Goal: Check status: Check status

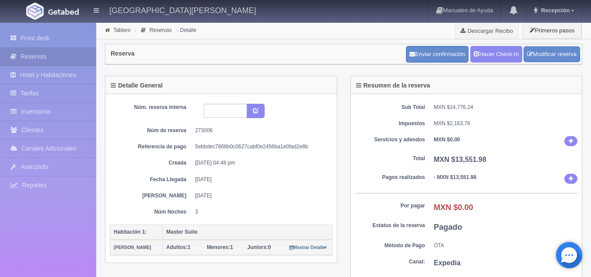
scroll to position [202, 0]
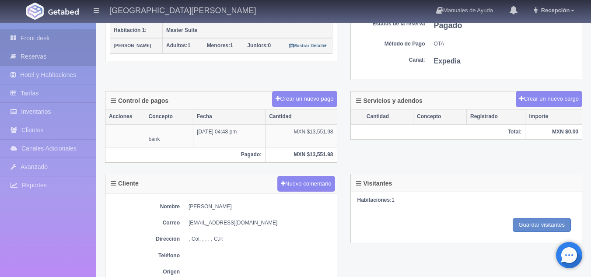
click at [51, 37] on link "Front desk" at bounding box center [48, 38] width 96 height 18
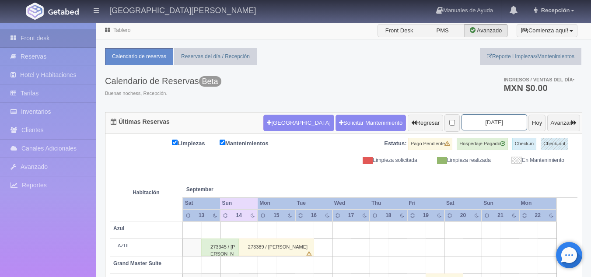
click at [488, 122] on input "2025-09-15" at bounding box center [495, 122] width 66 height 16
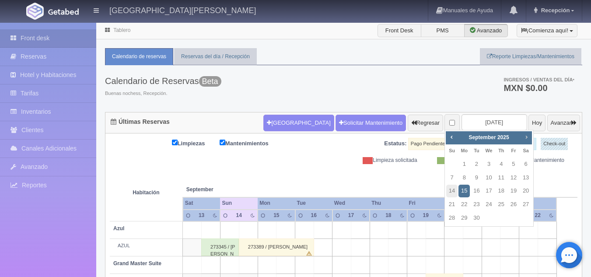
click at [529, 140] on span "Next" at bounding box center [526, 136] width 7 height 7
click at [513, 216] on link "31" at bounding box center [513, 218] width 11 height 13
type input "[DATE]"
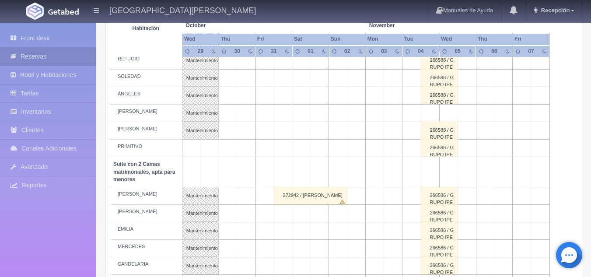
scroll to position [511, 0]
